Goal: Check status: Check status

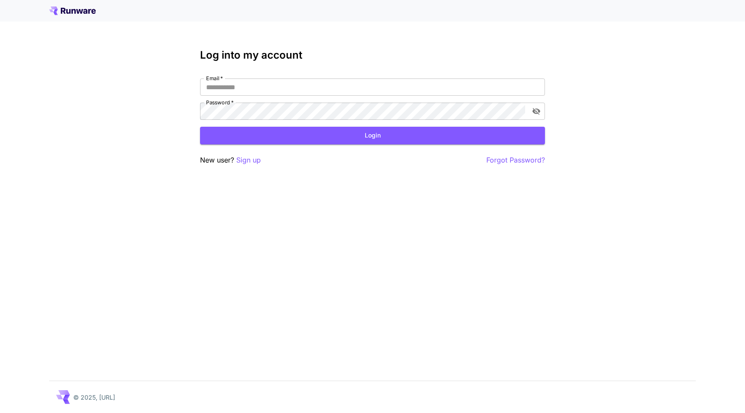
type input "**********"
click at [411, 141] on button "Login" at bounding box center [372, 136] width 345 height 18
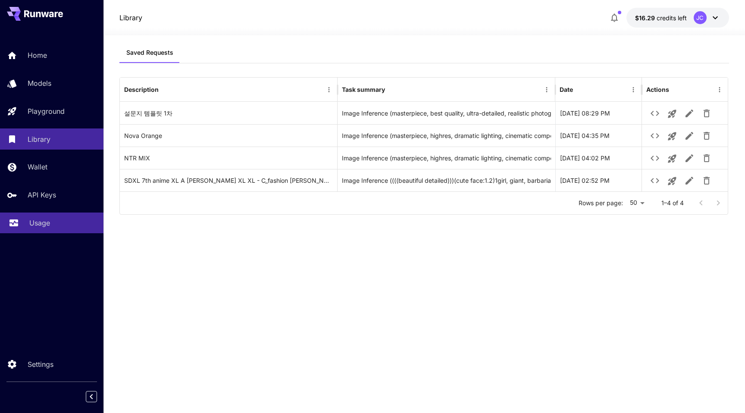
click at [50, 220] on div "Usage" at bounding box center [62, 223] width 67 height 10
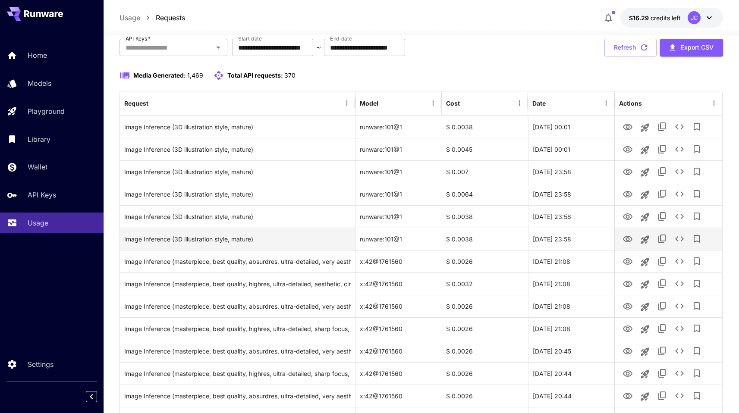
scroll to position [54, 0]
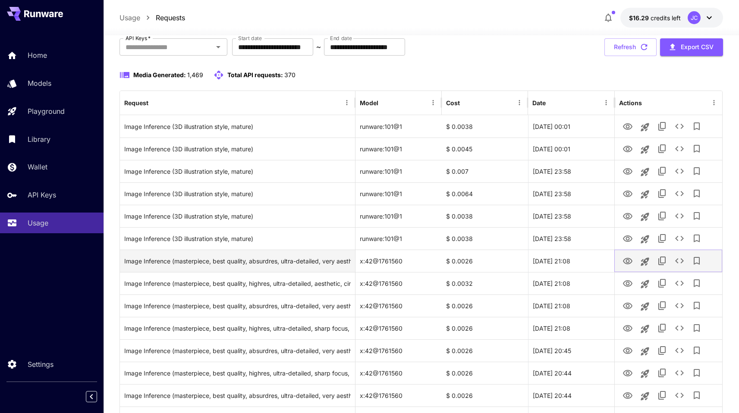
click at [627, 264] on icon "View" at bounding box center [627, 261] width 10 height 10
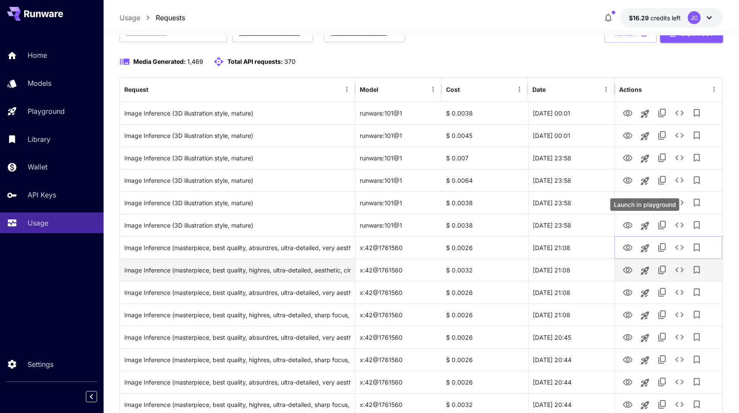
scroll to position [69, 0]
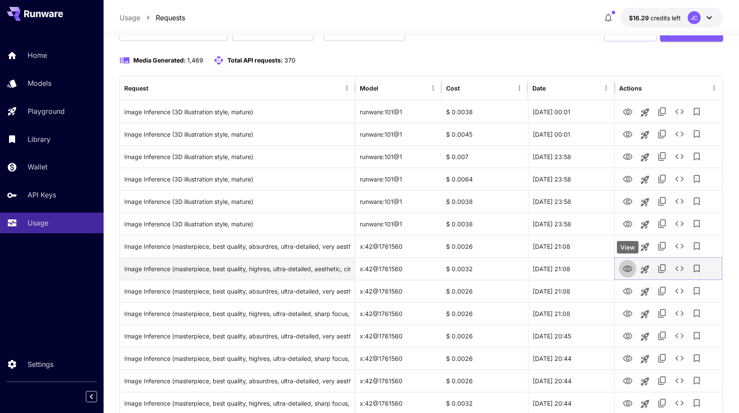
click at [629, 270] on icon "View" at bounding box center [627, 269] width 10 height 10
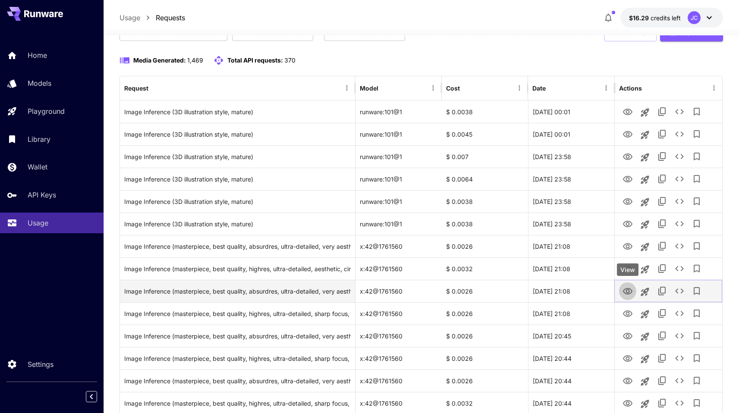
click at [626, 291] on icon "View" at bounding box center [627, 291] width 9 height 6
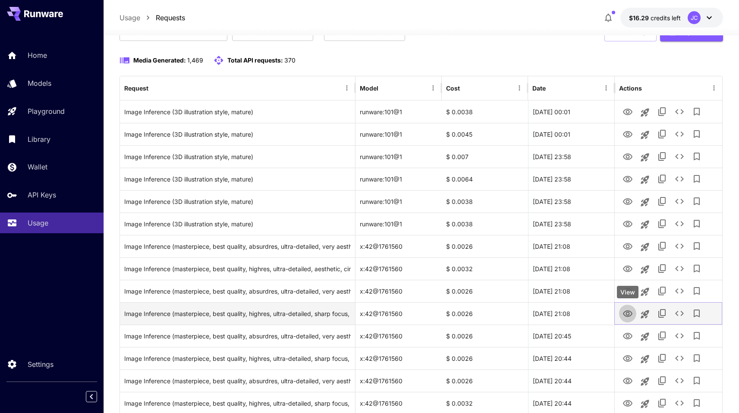
click at [630, 312] on icon "View" at bounding box center [627, 314] width 10 height 10
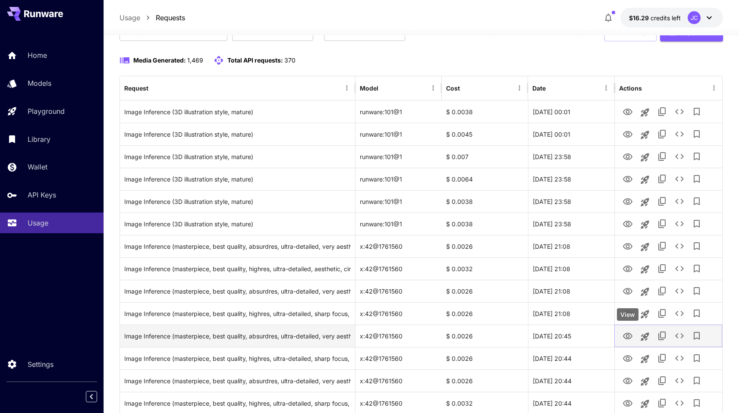
click at [629, 336] on icon "View" at bounding box center [627, 336] width 10 height 10
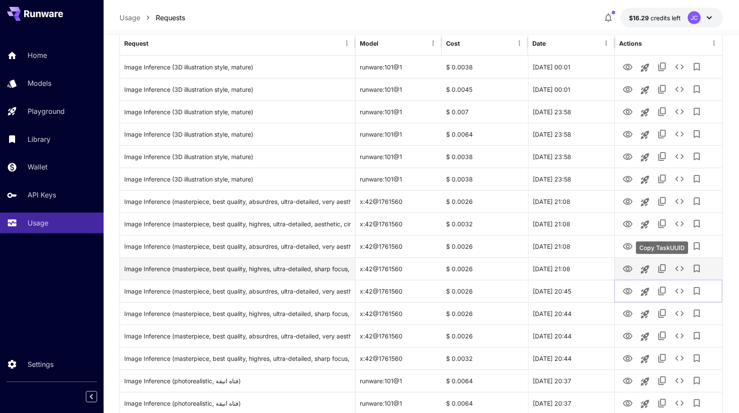
scroll to position [129, 0]
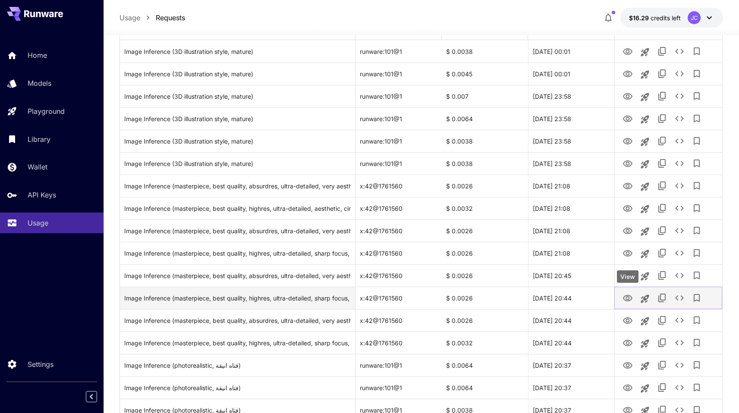
click at [629, 299] on icon "View" at bounding box center [627, 298] width 10 height 10
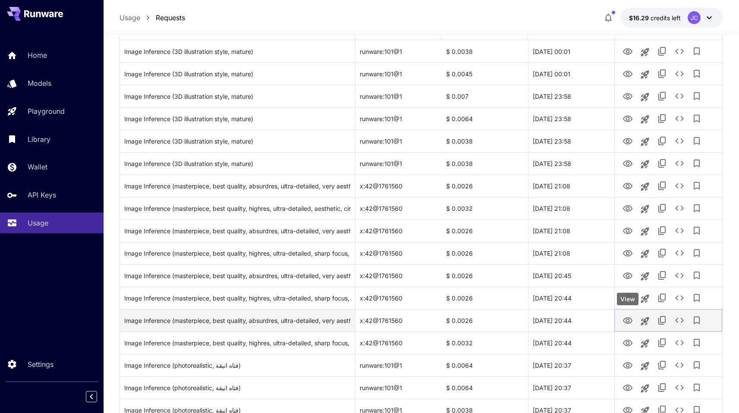
click at [623, 315] on link "View" at bounding box center [627, 320] width 10 height 11
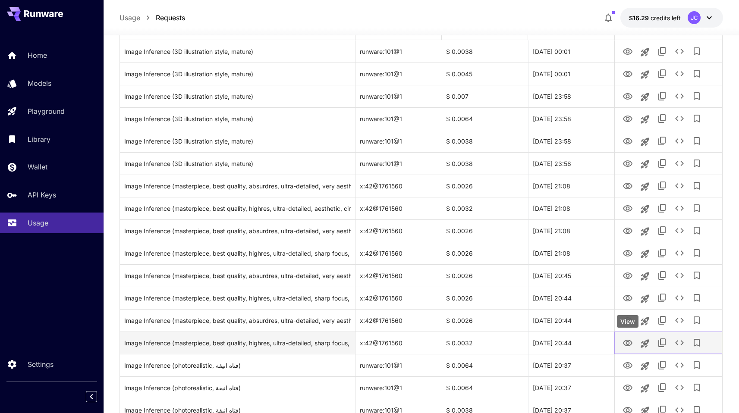
click at [627, 342] on icon "View" at bounding box center [627, 343] width 9 height 6
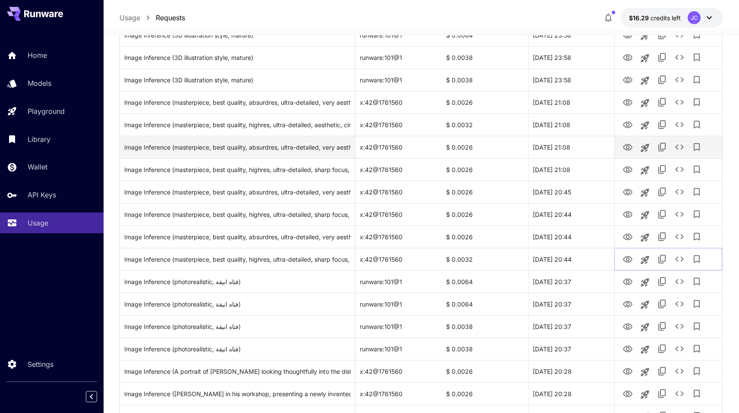
scroll to position [216, 0]
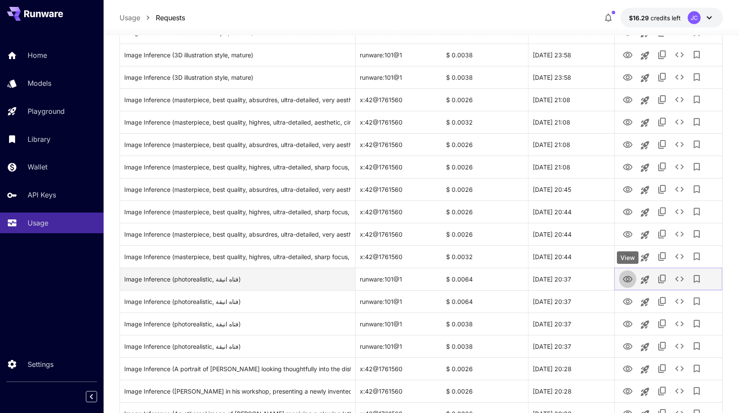
click at [633, 281] on button "View" at bounding box center [627, 279] width 17 height 18
click at [625, 279] on icon "View" at bounding box center [627, 279] width 10 height 10
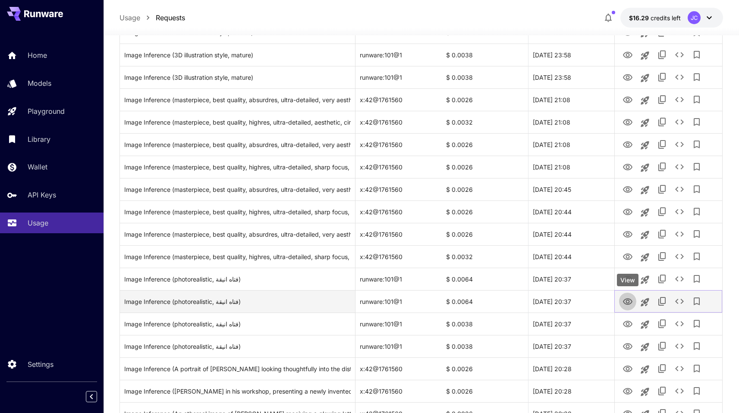
click at [628, 303] on icon "View" at bounding box center [627, 301] width 9 height 6
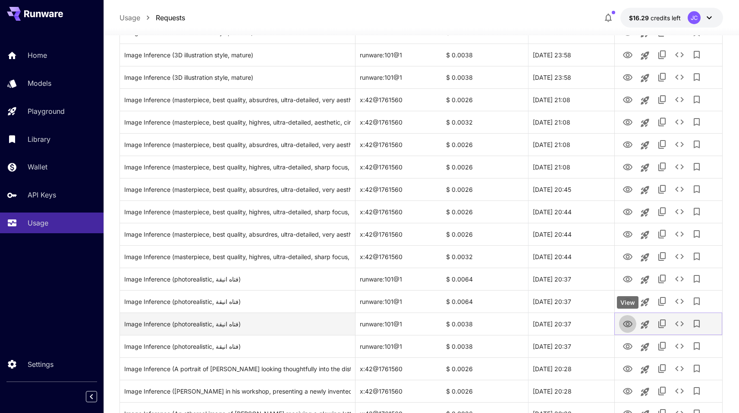
click at [625, 323] on icon "View" at bounding box center [627, 324] width 10 height 10
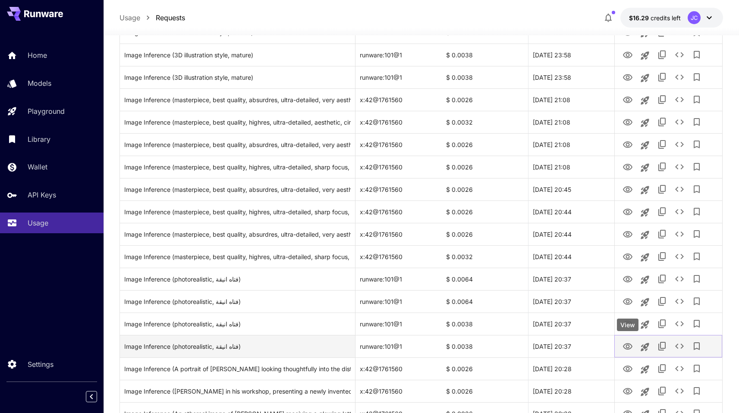
click at [631, 350] on icon "View" at bounding box center [627, 347] width 10 height 10
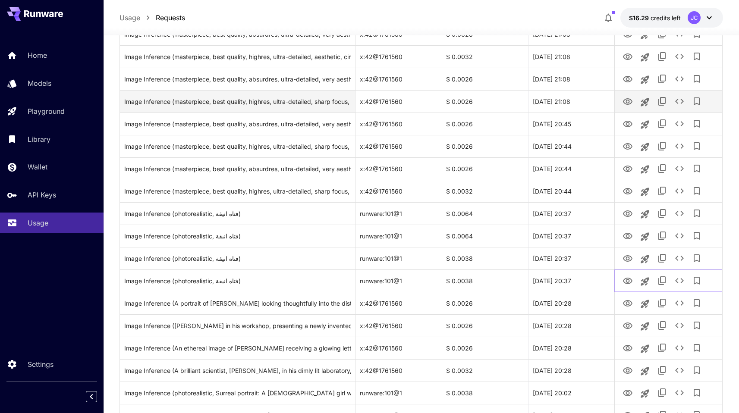
scroll to position [386, 0]
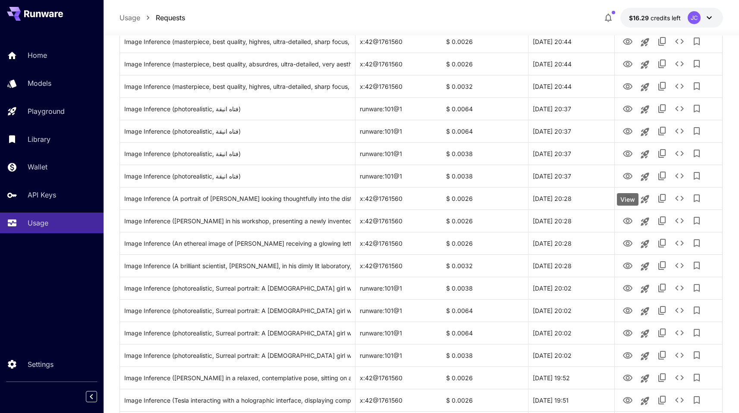
click at [629, 196] on div "View" at bounding box center [628, 199] width 22 height 13
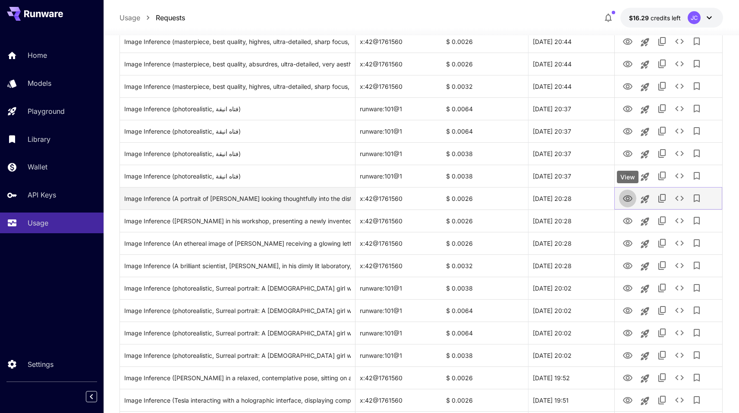
click at [623, 200] on icon "View" at bounding box center [627, 199] width 10 height 10
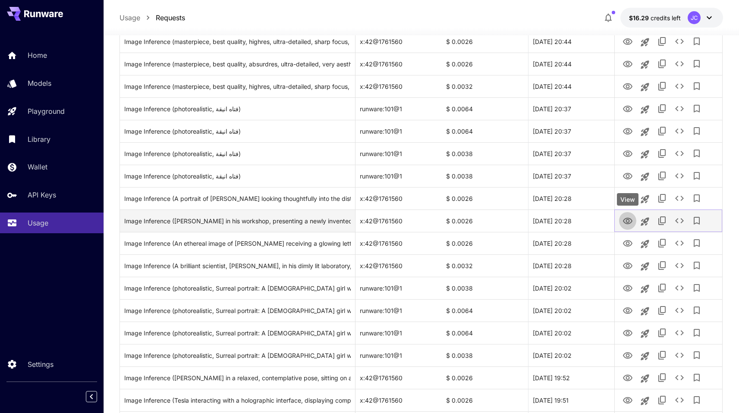
click at [630, 219] on icon "View" at bounding box center [627, 221] width 9 height 6
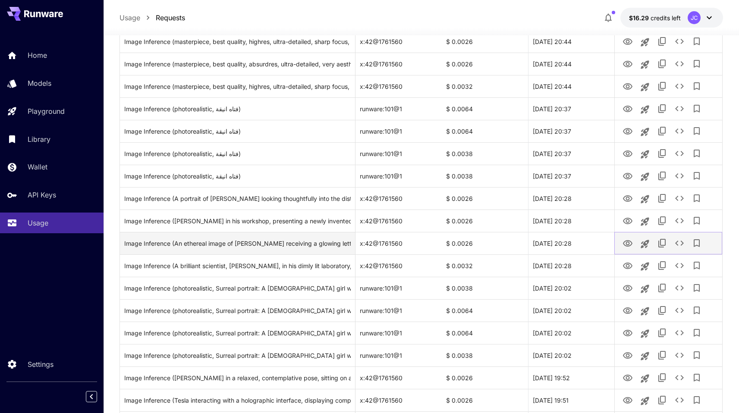
click at [625, 244] on icon "View" at bounding box center [627, 243] width 9 height 6
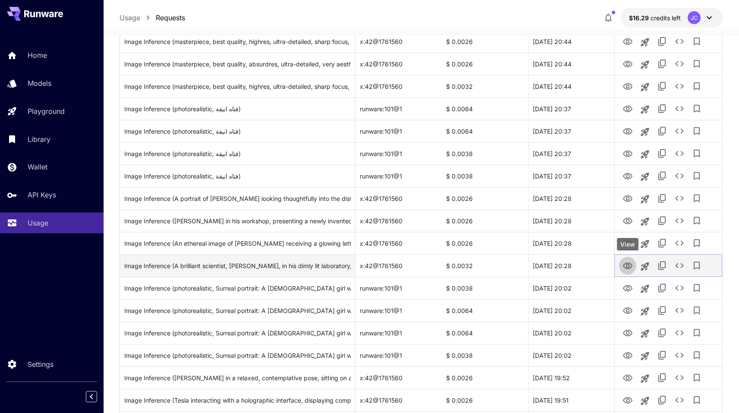
click at [628, 263] on icon "View" at bounding box center [627, 266] width 10 height 10
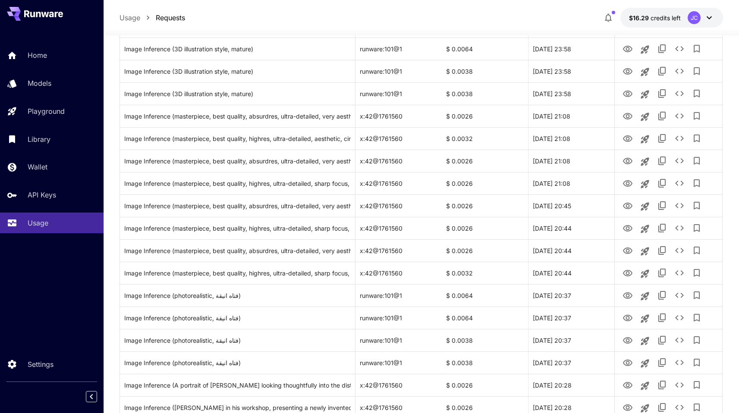
scroll to position [0, 0]
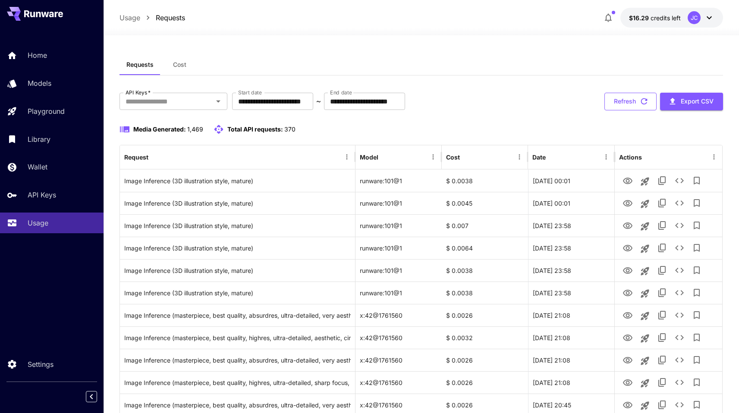
click at [634, 101] on button "Refresh" at bounding box center [630, 102] width 52 height 18
